Goal: Task Accomplishment & Management: Use online tool/utility

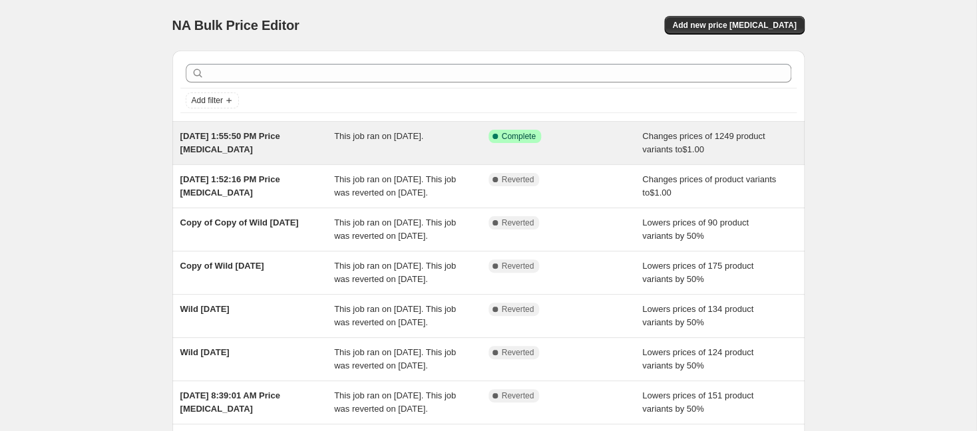
click at [466, 133] on div "This job ran on [DATE]." at bounding box center [411, 143] width 154 height 27
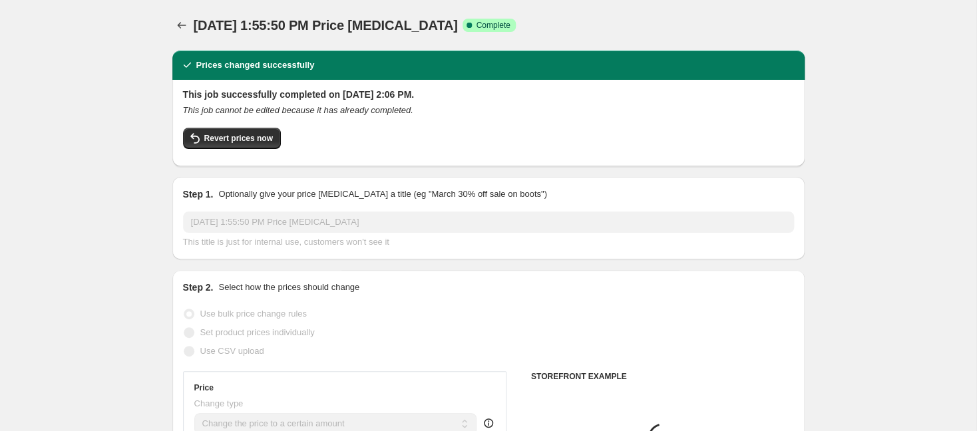
select select "collection"
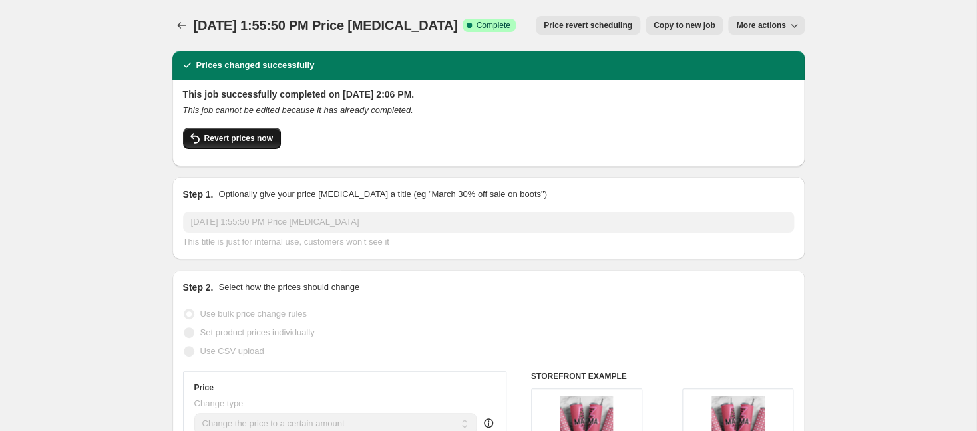
click at [253, 135] on span "Revert prices now" at bounding box center [238, 138] width 69 height 11
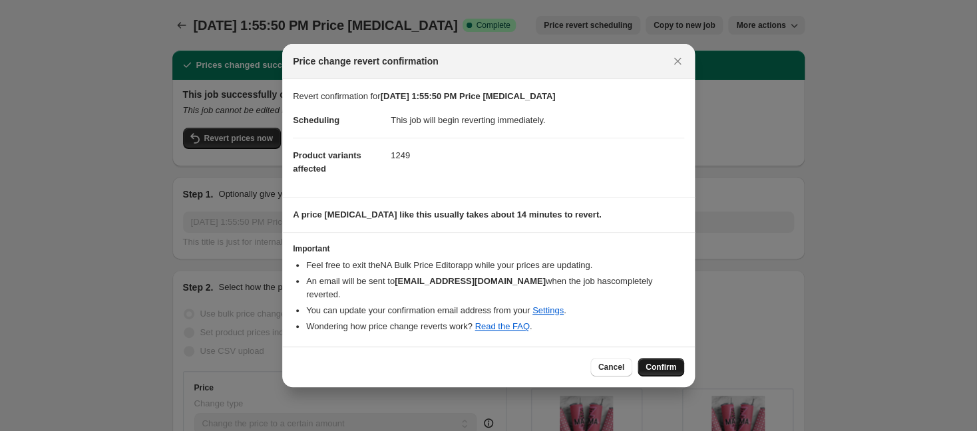
click at [661, 362] on span "Confirm" at bounding box center [660, 367] width 31 height 11
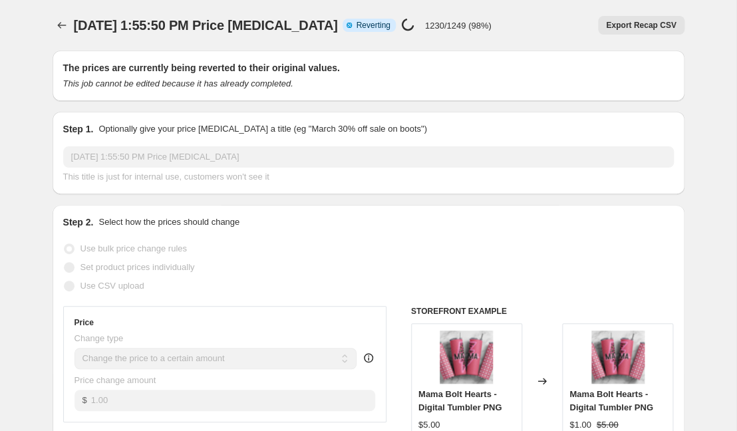
select select "collection"
